Goal: Navigation & Orientation: Find specific page/section

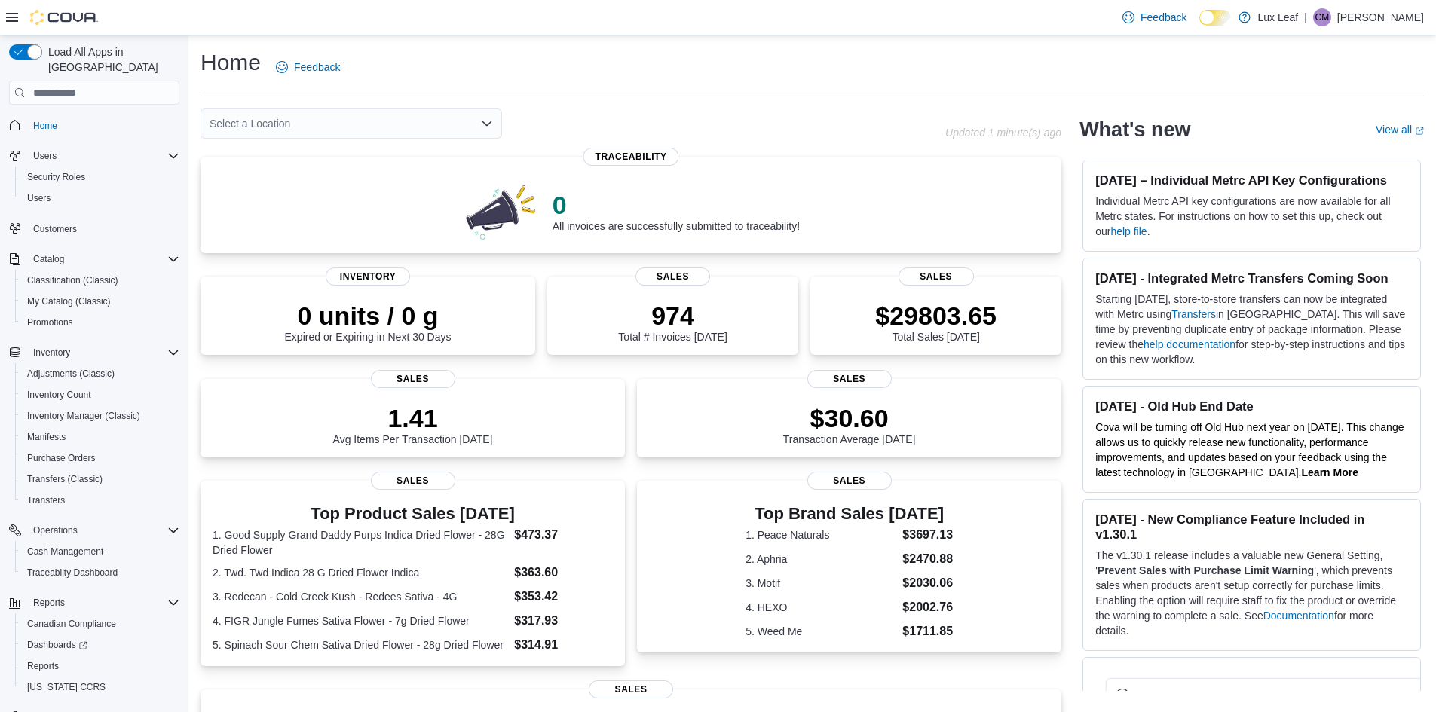
click at [501, 124] on div "Select a Location" at bounding box center [352, 124] width 302 height 30
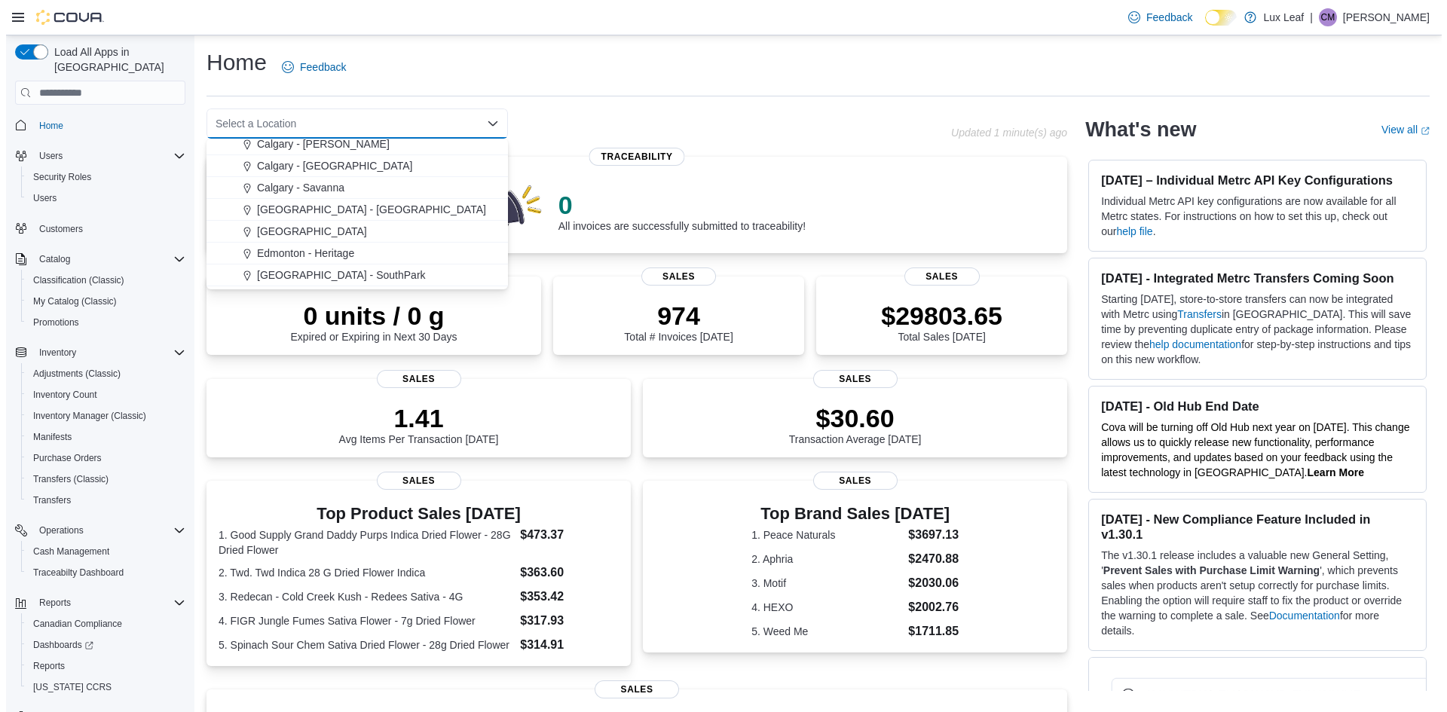
scroll to position [75, 0]
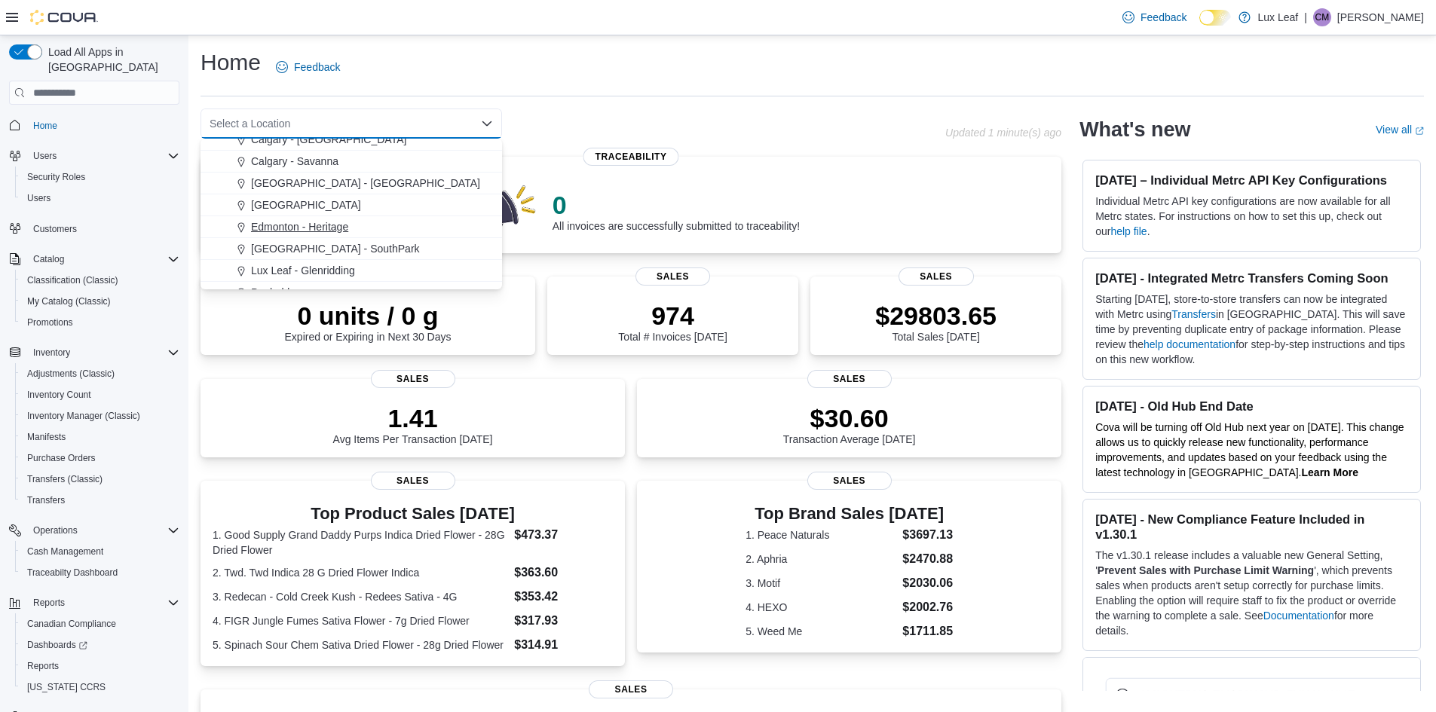
click at [331, 225] on span "Edmonton - Heritage" at bounding box center [299, 226] width 97 height 15
